Goal: Find contact information: Find contact information

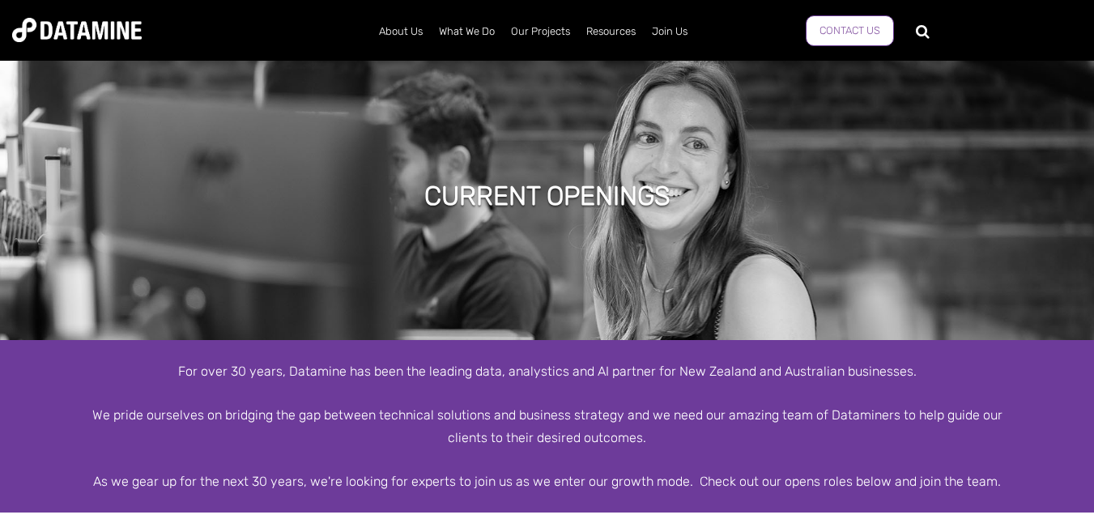
click at [845, 32] on link "Contact Us" at bounding box center [850, 30] width 88 height 31
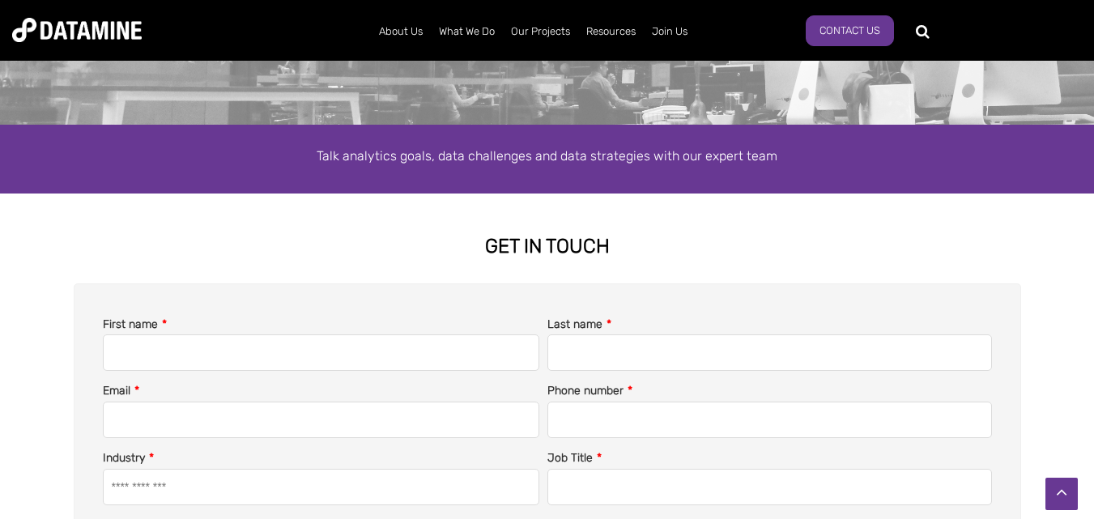
scroll to position [208, 0]
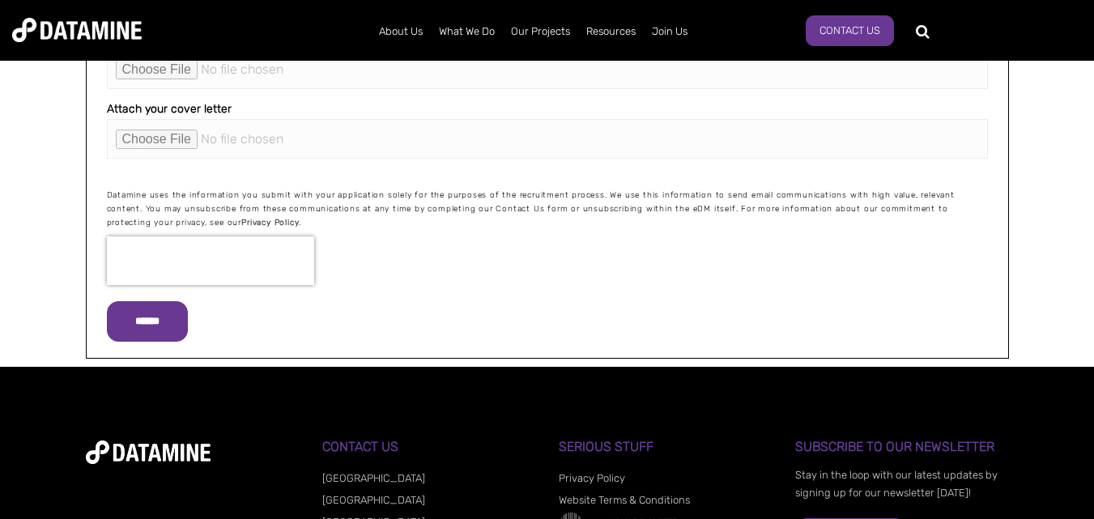
scroll to position [2427, 0]
